Goal: Task Accomplishment & Management: Use online tool/utility

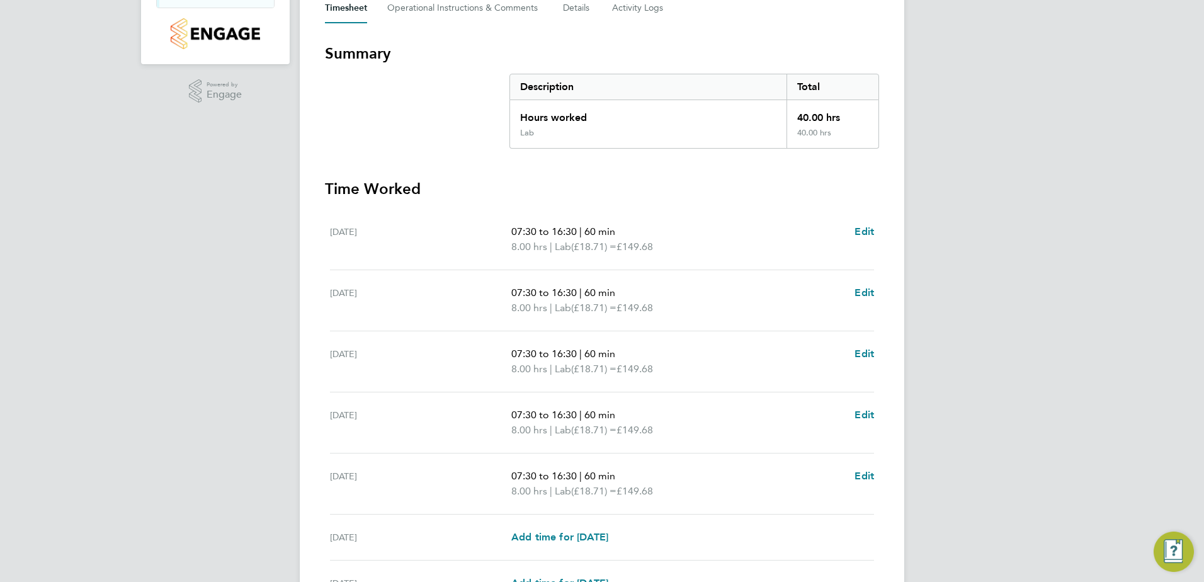
scroll to position [328, 0]
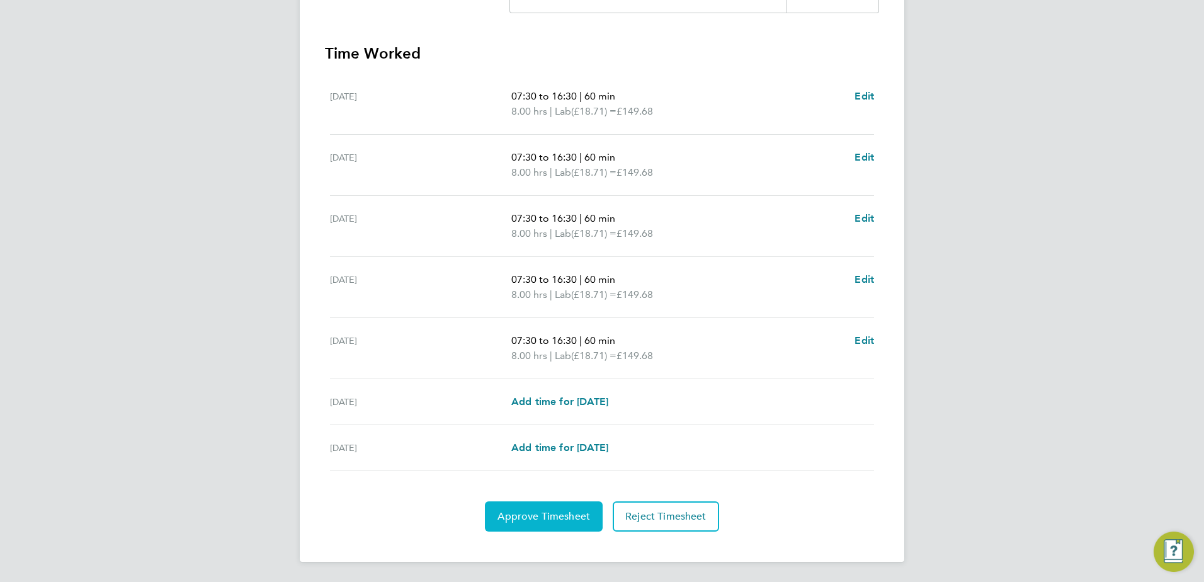
click at [560, 512] on span "Approve Timesheet" at bounding box center [543, 516] width 93 height 13
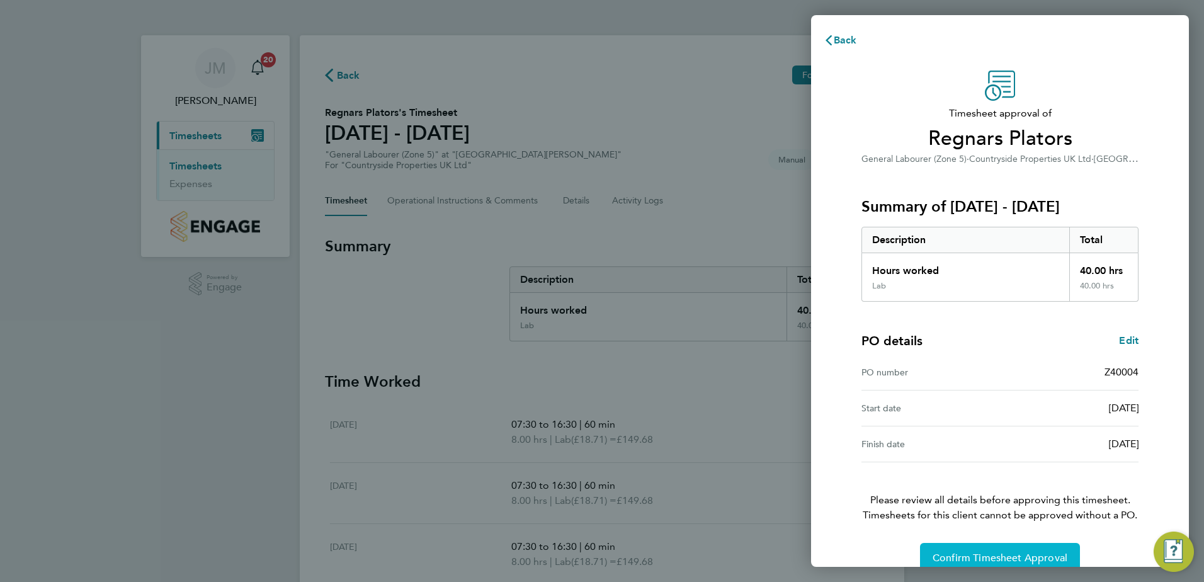
click at [1018, 553] on span "Confirm Timesheet Approval" at bounding box center [999, 557] width 135 height 13
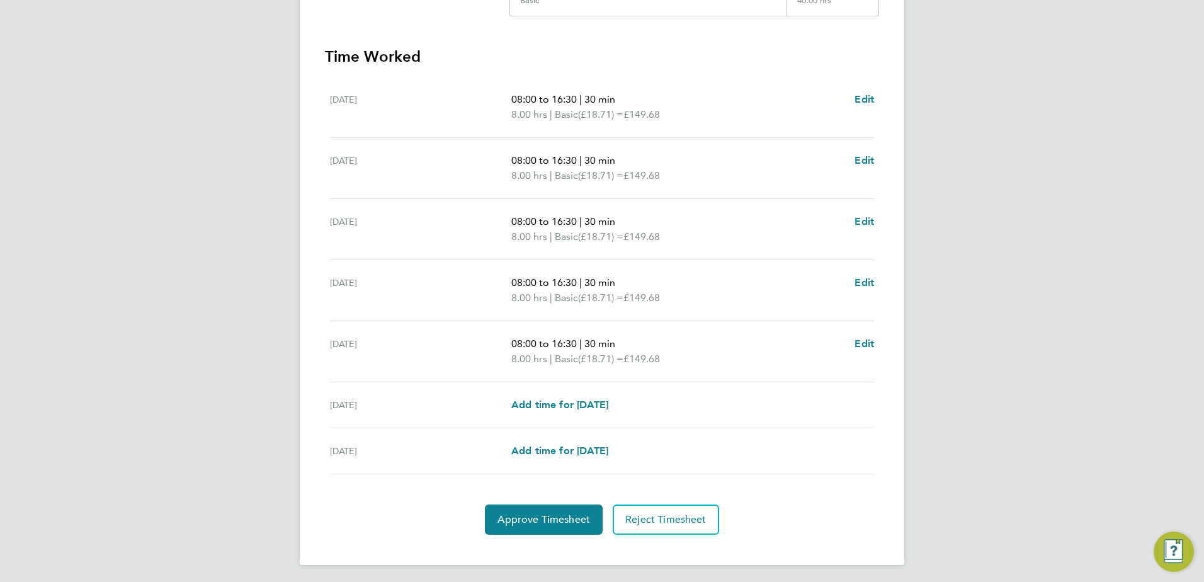
scroll to position [328, 0]
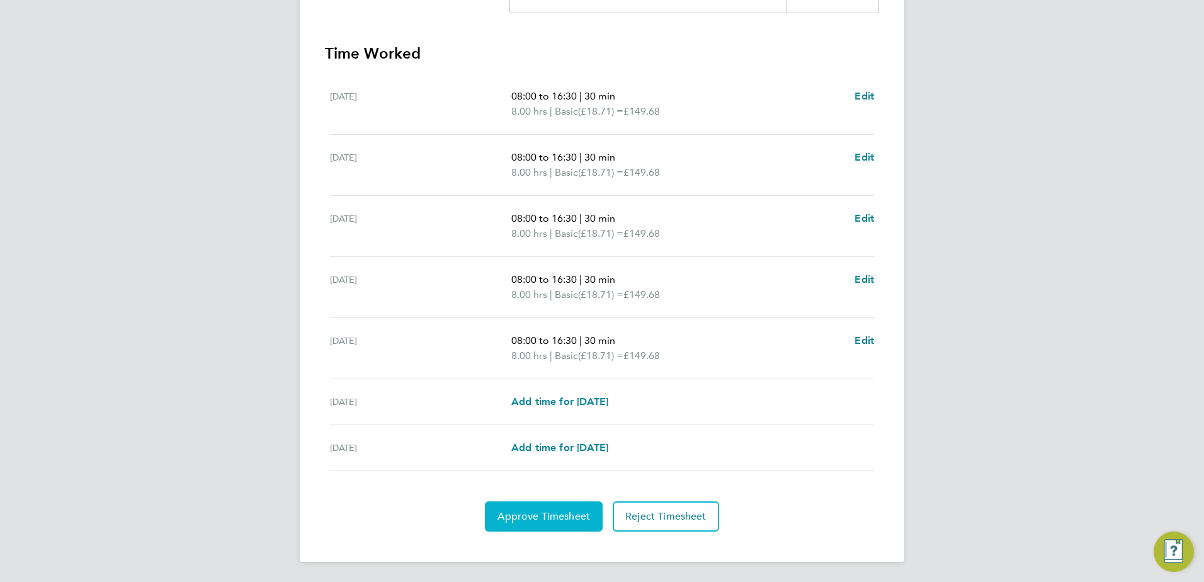
click at [542, 514] on span "Approve Timesheet" at bounding box center [543, 516] width 93 height 13
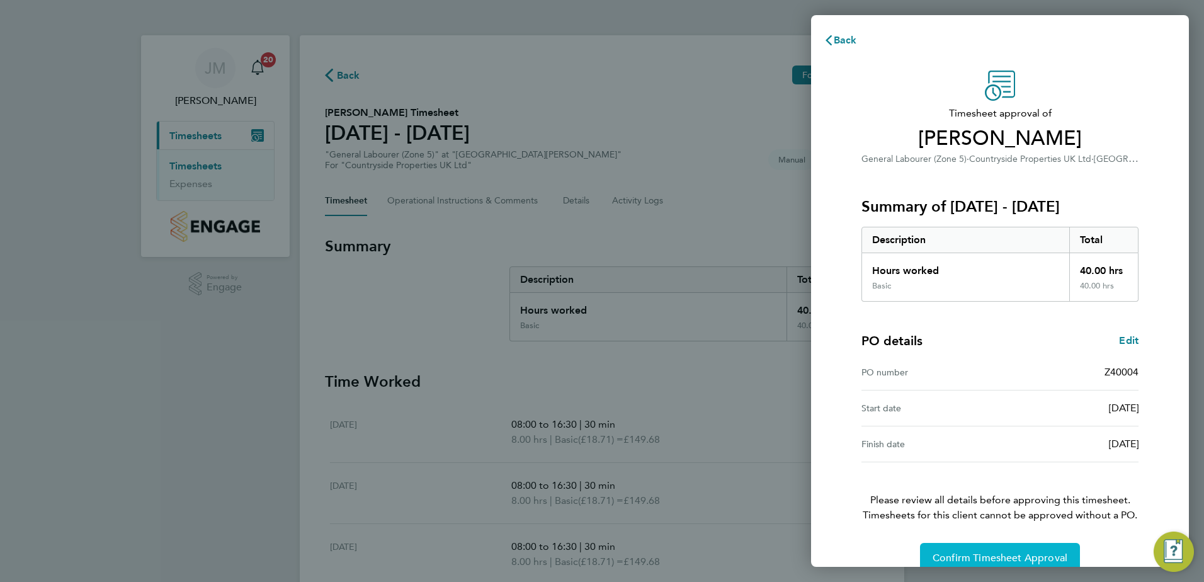
click at [983, 550] on button "Confirm Timesheet Approval" at bounding box center [1000, 558] width 160 height 30
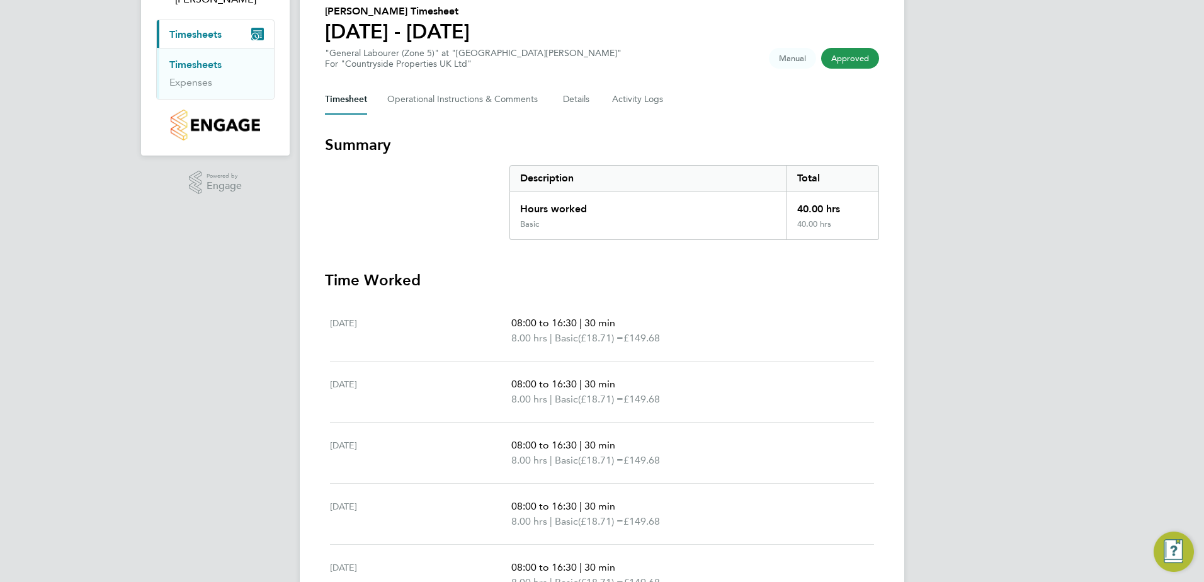
scroll to position [79, 0]
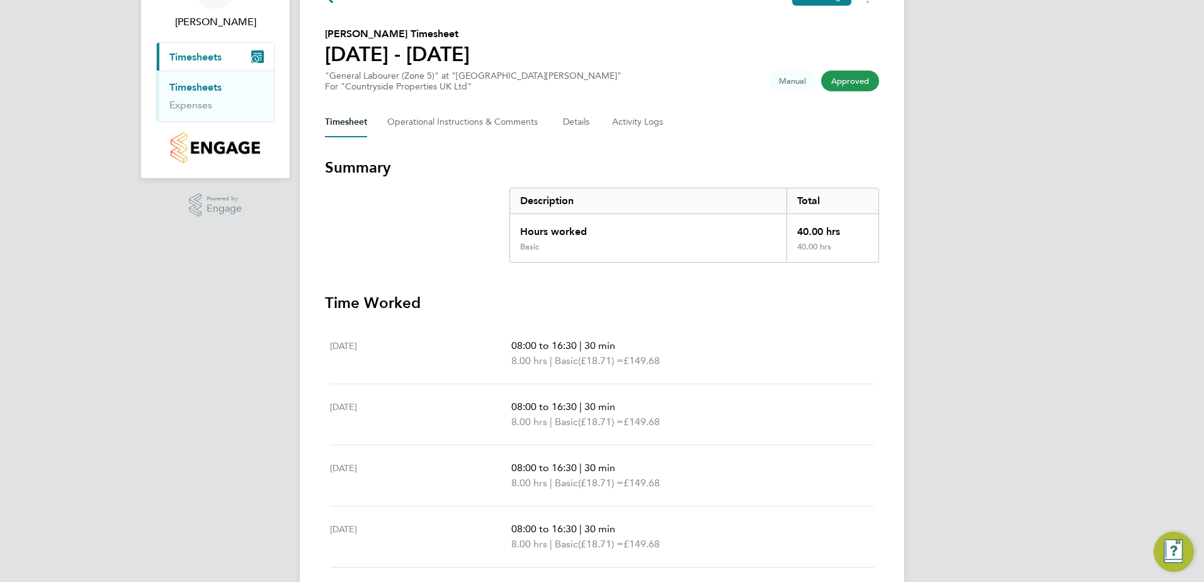
click at [862, 87] on span "Approved" at bounding box center [850, 80] width 58 height 21
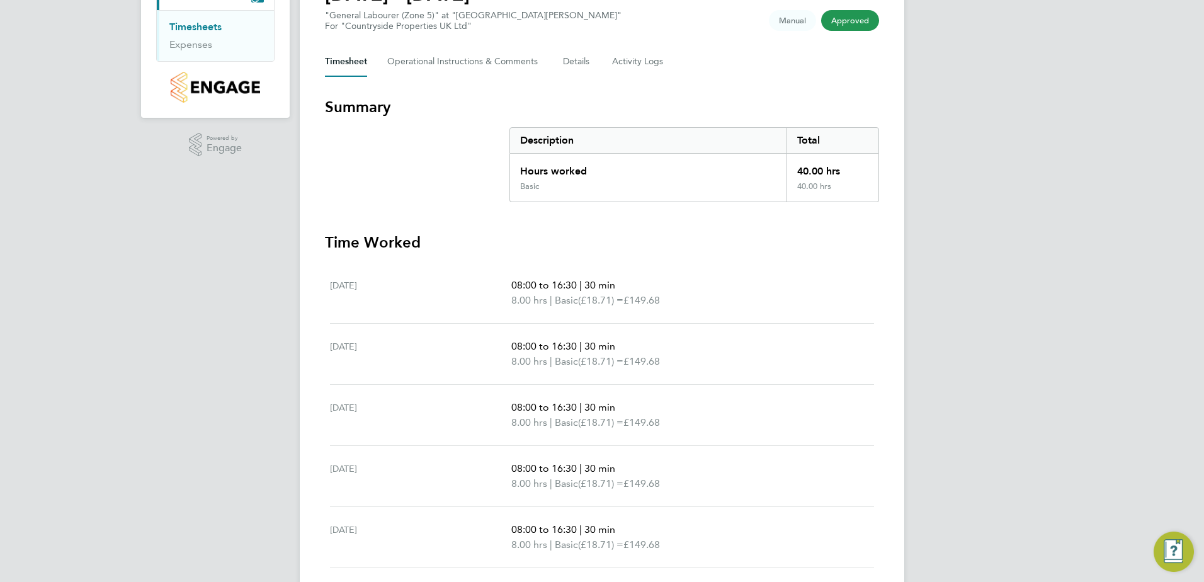
scroll to position [268, 0]
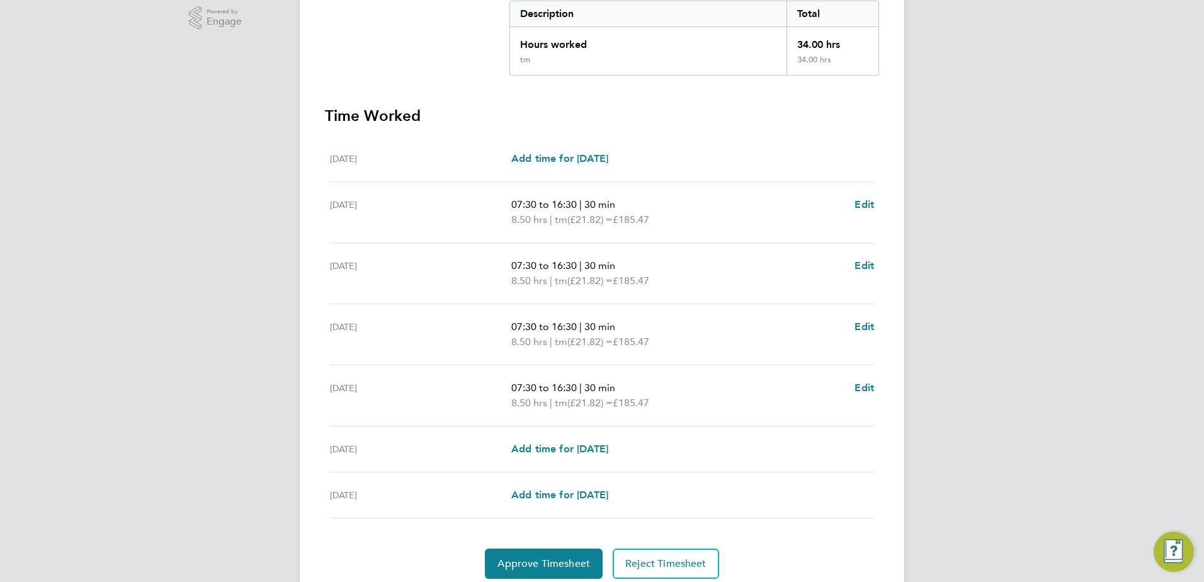
scroll to position [313, 0]
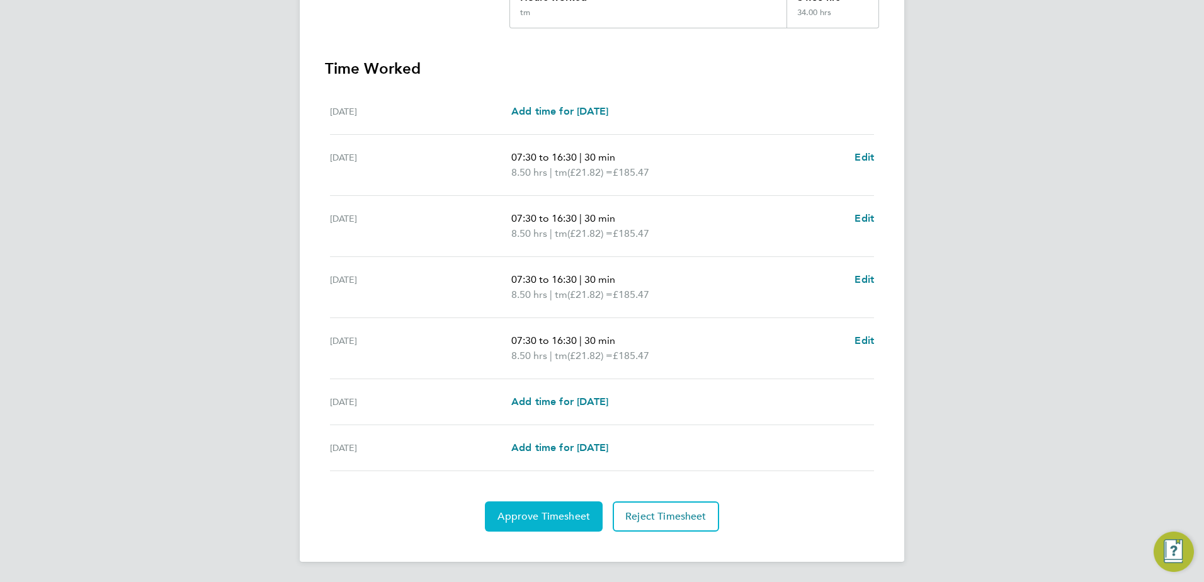
click at [548, 519] on span "Approve Timesheet" at bounding box center [543, 516] width 93 height 13
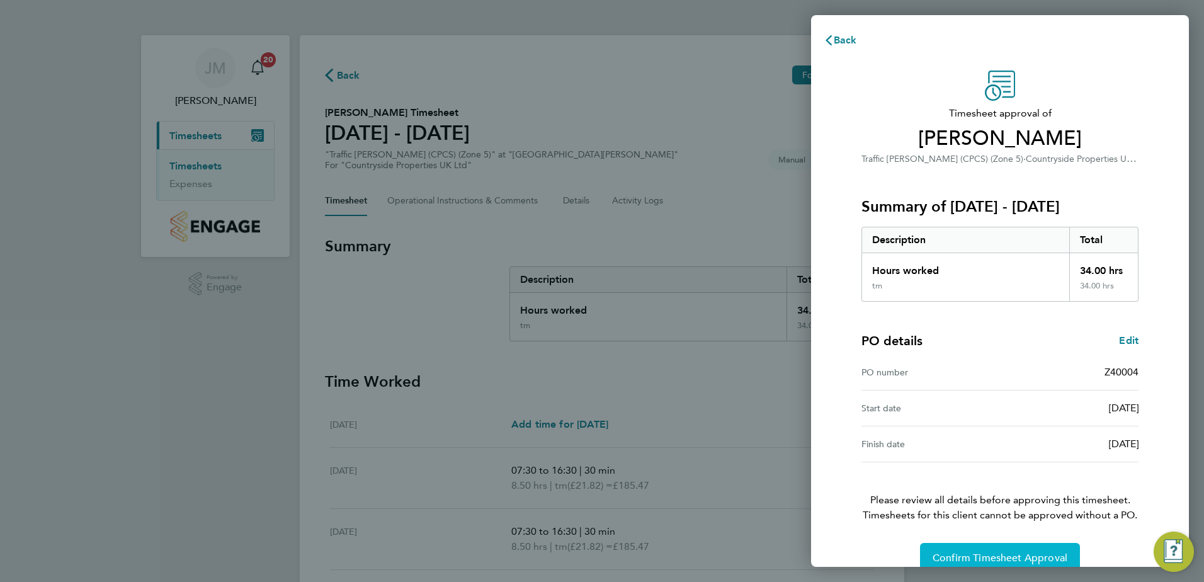
click at [1008, 553] on span "Confirm Timesheet Approval" at bounding box center [999, 557] width 135 height 13
